Goal: Transaction & Acquisition: Book appointment/travel/reservation

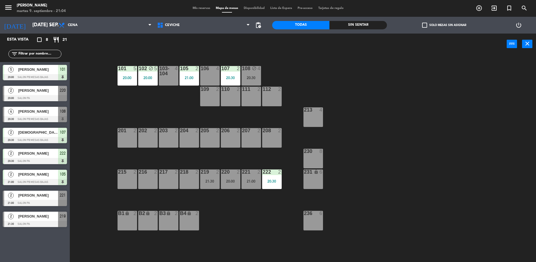
click at [60, 36] on div "Esta vista crop_square 8 restaurant 21" at bounding box center [35, 40] width 70 height 12
click at [58, 40] on icon "restaurant" at bounding box center [56, 39] width 7 height 7
click at [46, 27] on input "[DATE] sep." at bounding box center [62, 25] width 65 height 11
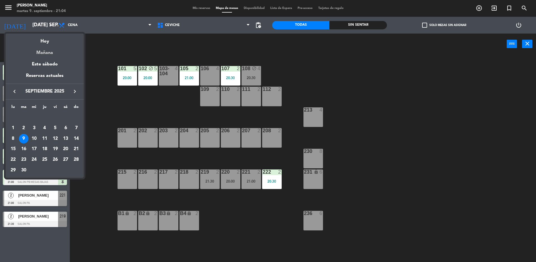
click at [49, 51] on div "Mañana" at bounding box center [45, 50] width 78 height 11
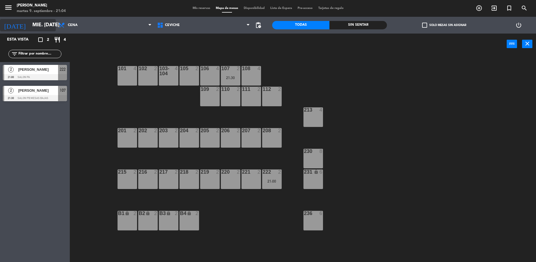
drag, startPoint x: 42, startPoint y: 23, endPoint x: 46, endPoint y: 24, distance: 3.8
click at [46, 24] on input "mié. [DATE]" at bounding box center [62, 25] width 65 height 11
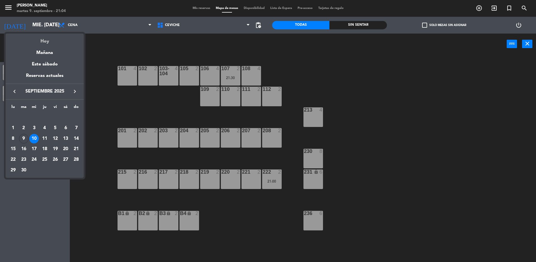
click at [53, 38] on div "Hoy" at bounding box center [45, 39] width 78 height 11
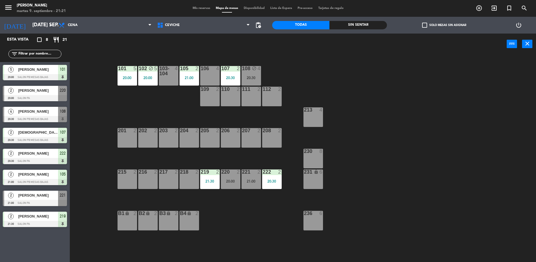
click at [374, 26] on div "Sin sentar" at bounding box center [358, 25] width 57 height 8
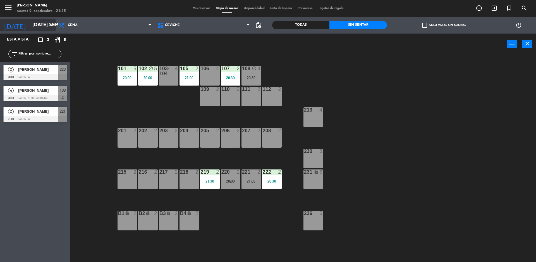
click at [35, 25] on input "[DATE] sep." at bounding box center [62, 25] width 65 height 11
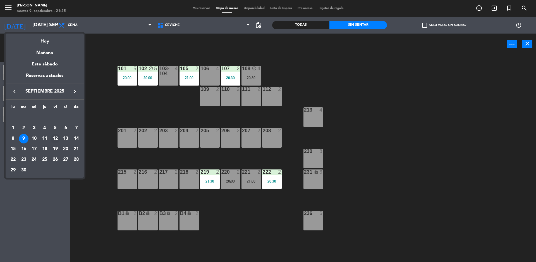
click at [53, 138] on div "12" at bounding box center [56, 139] width 10 height 10
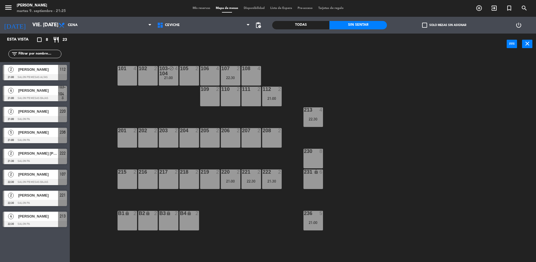
click at [108, 104] on div "101 4 102 2 103-104 block 4 21:00 105 2 106 4 107 2 22:30 108 4 109 2 110 2 111…" at bounding box center [305, 159] width 461 height 207
click at [147, 92] on div "101 4 102 2 103-104 block 4 21:00 105 2 106 4 107 2 22:30 108 4 109 2 110 2 111…" at bounding box center [305, 159] width 461 height 207
click at [33, 29] on input "vie. [DATE]" at bounding box center [62, 25] width 65 height 11
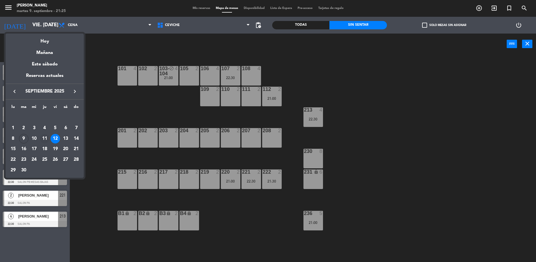
click at [40, 140] on div "11" at bounding box center [45, 139] width 10 height 10
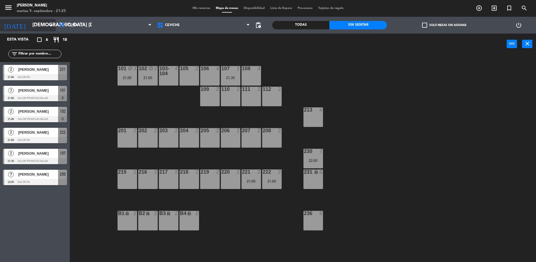
click at [40, 21] on input "[DEMOGRAPHIC_DATA] [DATE]" at bounding box center [62, 25] width 65 height 11
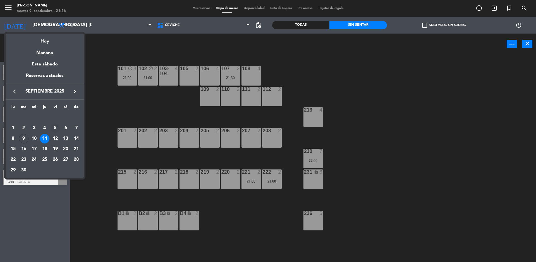
click at [54, 128] on div "5" at bounding box center [56, 128] width 10 height 10
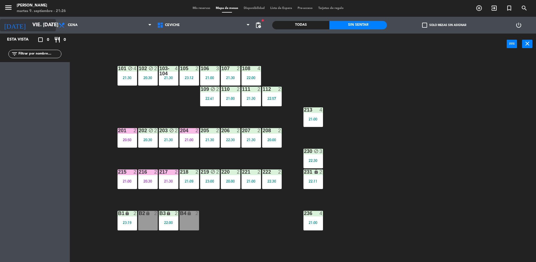
click at [46, 26] on input "vie. [DATE]" at bounding box center [62, 25] width 65 height 11
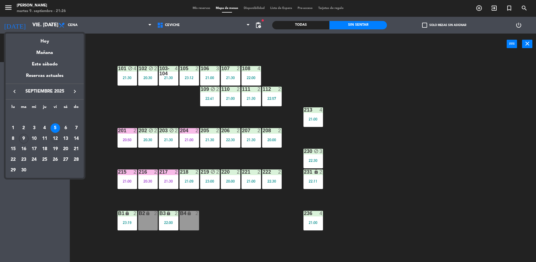
click at [57, 137] on div "12" at bounding box center [56, 139] width 10 height 10
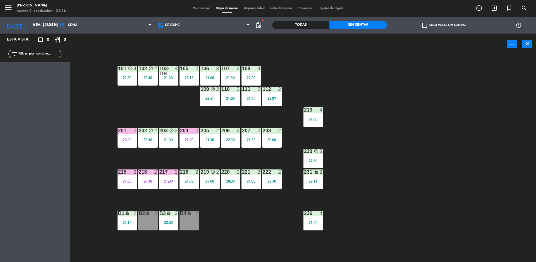
type input "vie. [DATE]"
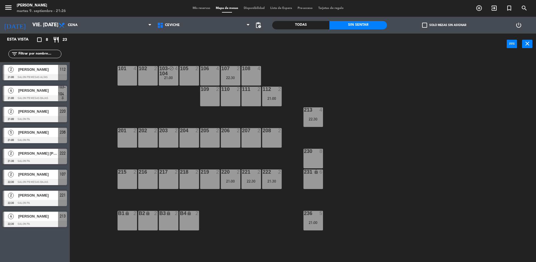
click at [123, 73] on div "101 4" at bounding box center [128, 76] width 20 height 20
click at [143, 81] on div "102 2" at bounding box center [148, 76] width 20 height 20
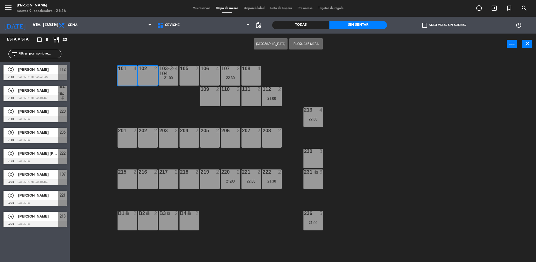
click at [300, 40] on button "Bloquear Mesa" at bounding box center [306, 43] width 34 height 11
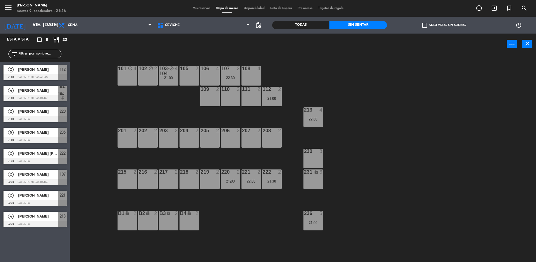
drag, startPoint x: 124, startPoint y: 78, endPoint x: 132, endPoint y: 78, distance: 8.1
click at [125, 78] on div "101 block 4" at bounding box center [128, 76] width 20 height 20
click at [147, 78] on div "102 block 2" at bounding box center [148, 76] width 20 height 20
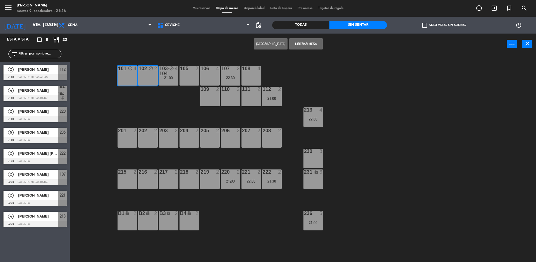
click at [263, 45] on button "[GEOGRAPHIC_DATA]" at bounding box center [271, 43] width 34 height 11
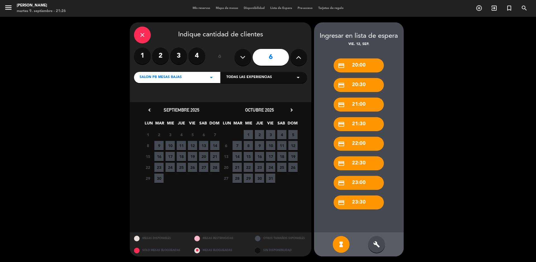
click at [244, 58] on icon at bounding box center [242, 57] width 5 height 8
type input "5"
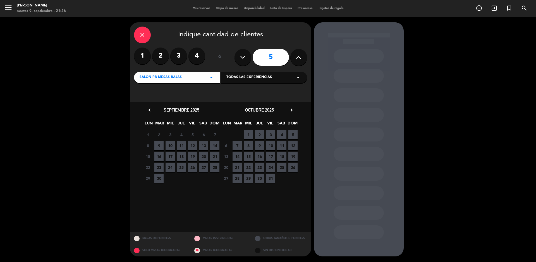
click at [192, 147] on span "12" at bounding box center [192, 145] width 9 height 9
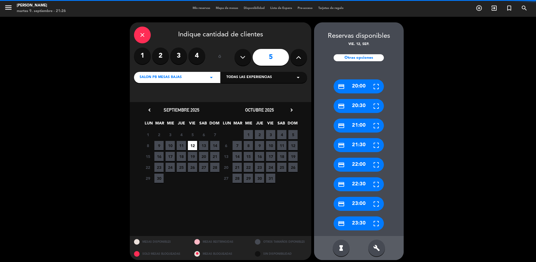
click at [376, 243] on div "build" at bounding box center [377, 247] width 17 height 17
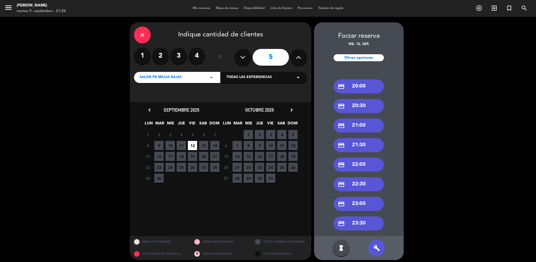
click at [349, 127] on div "credit_card 21:00" at bounding box center [359, 125] width 50 height 14
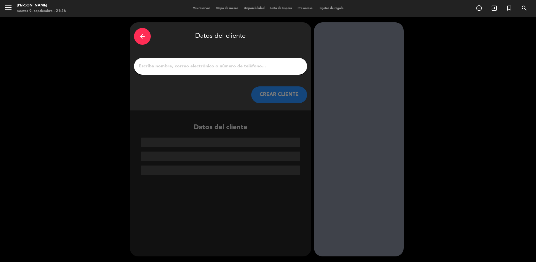
click at [189, 71] on div at bounding box center [220, 66] width 173 height 17
drag, startPoint x: 197, startPoint y: 75, endPoint x: 197, endPoint y: 70, distance: 5.9
click at [197, 74] on div "arrow_back Datos del cliente CREAR CLIENTE" at bounding box center [221, 66] width 182 height 88
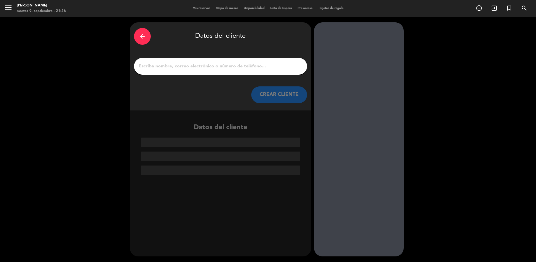
click at [197, 70] on input "1" at bounding box center [220, 66] width 165 height 8
click at [197, 69] on input "1" at bounding box center [220, 66] width 165 height 8
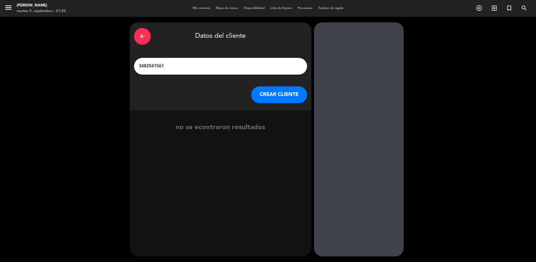
type input "3482541561"
click at [271, 94] on button "CREAR CLIENTE" at bounding box center [279, 94] width 56 height 17
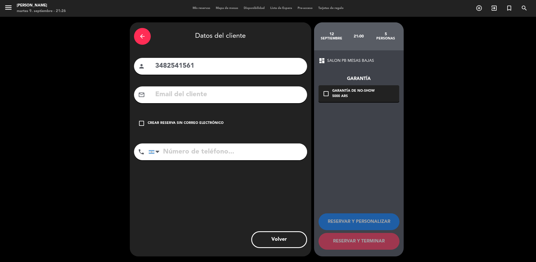
drag, startPoint x: 198, startPoint y: 65, endPoint x: 53, endPoint y: 56, distance: 145.0
click at [55, 57] on div "arrow_back Datos del cliente person 3482541561 mail_outline check_box_outline_b…" at bounding box center [268, 139] width 536 height 245
click at [193, 147] on input "tel" at bounding box center [228, 151] width 159 height 17
paste input "3482541561"
type input "3482541561"
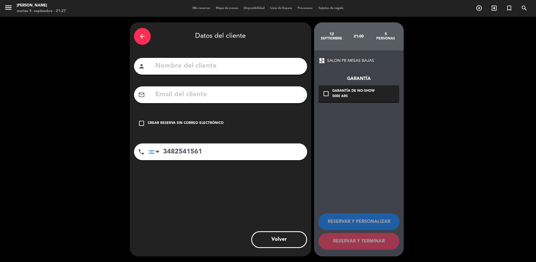
click at [188, 120] on div "Crear reserva sin correo electrónico" at bounding box center [186, 123] width 76 height 6
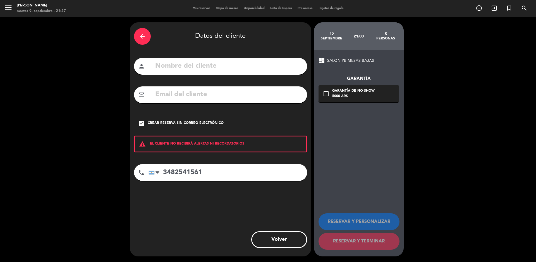
click at [213, 66] on input "text" at bounding box center [229, 65] width 148 height 11
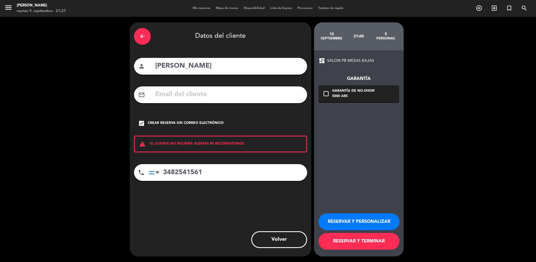
type input "[PERSON_NAME]"
click at [335, 238] on button "RESERVAR Y TERMINAR" at bounding box center [359, 241] width 81 height 17
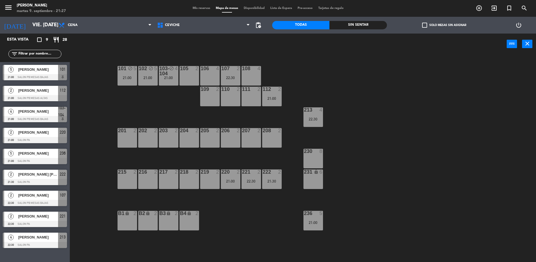
click at [100, 170] on div "101 block 5 21:00 102 block 5 21:[PHONE_NUMBER] block 4 21:00 105 2 106 4 107 2…" at bounding box center [305, 159] width 461 height 207
click at [89, 100] on div "101 block 5 21:00 102 block 5 21:[PHONE_NUMBER] block 4 21:00 105 2 106 4 107 2…" at bounding box center [305, 159] width 461 height 207
click at [128, 64] on div "101 block 5 21:00 102 block 5 21:[PHONE_NUMBER] block 4 21:00 105 2 106 4 107 2…" at bounding box center [305, 159] width 461 height 207
click at [129, 81] on div "101 block 5 21:00" at bounding box center [128, 76] width 20 height 20
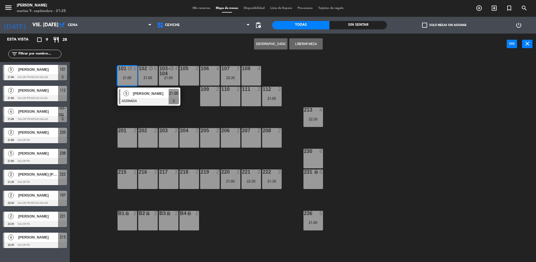
click at [157, 102] on div at bounding box center [149, 101] width 60 height 6
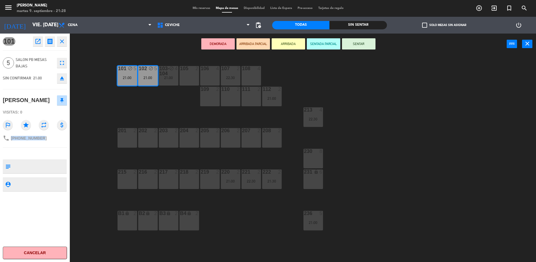
drag, startPoint x: 43, startPoint y: 145, endPoint x: 11, endPoint y: 144, distance: 31.6
click at [11, 143] on div "phone [PHONE_NUMBER]" at bounding box center [35, 138] width 64 height 11
copy span "[PHONE_NUMBER]"
